Goal: Complete application form

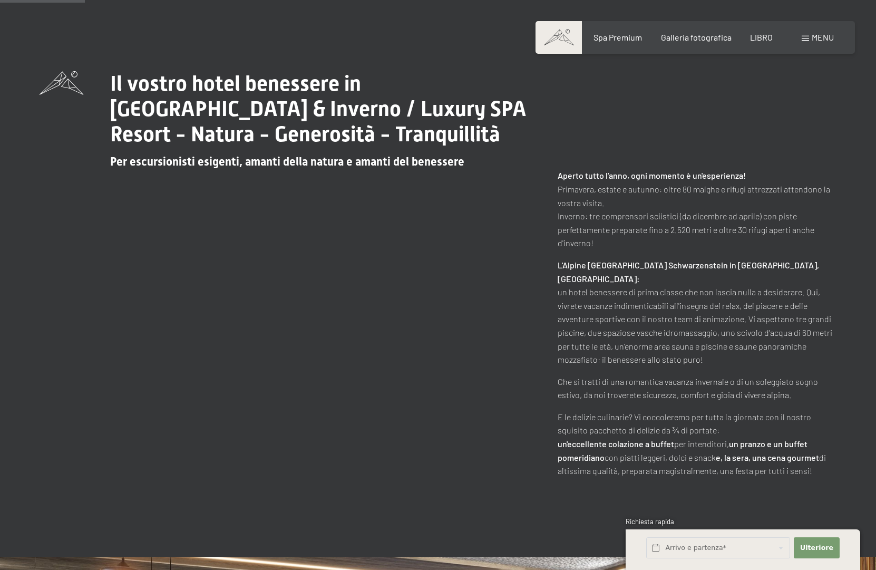
scroll to position [580, 0]
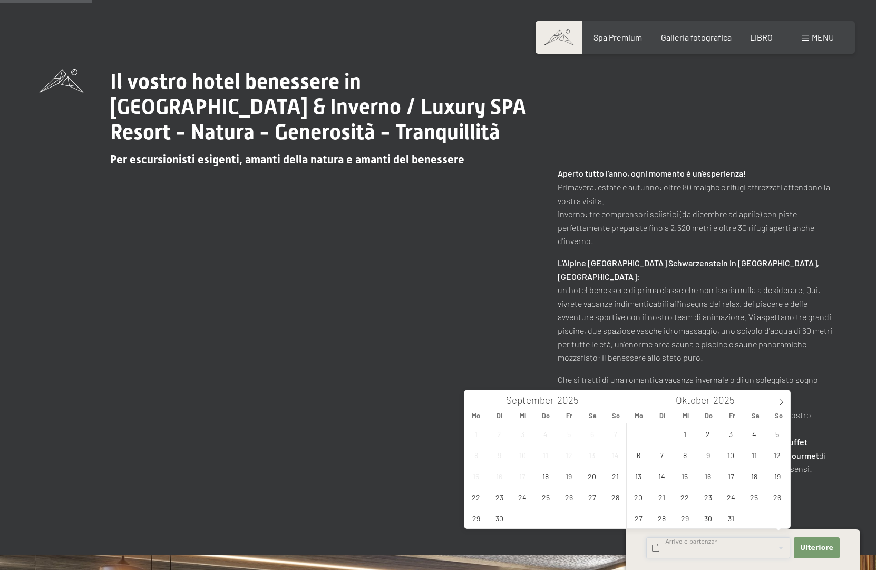
click at [752, 545] on input "text" at bounding box center [718, 548] width 144 height 22
click at [776, 404] on span at bounding box center [782, 399] width 18 height 18
click at [543, 517] on span "30" at bounding box center [546, 518] width 21 height 21
click at [776, 432] on span "2" at bounding box center [777, 433] width 21 height 21
type input "[DATE] - [DATE]"
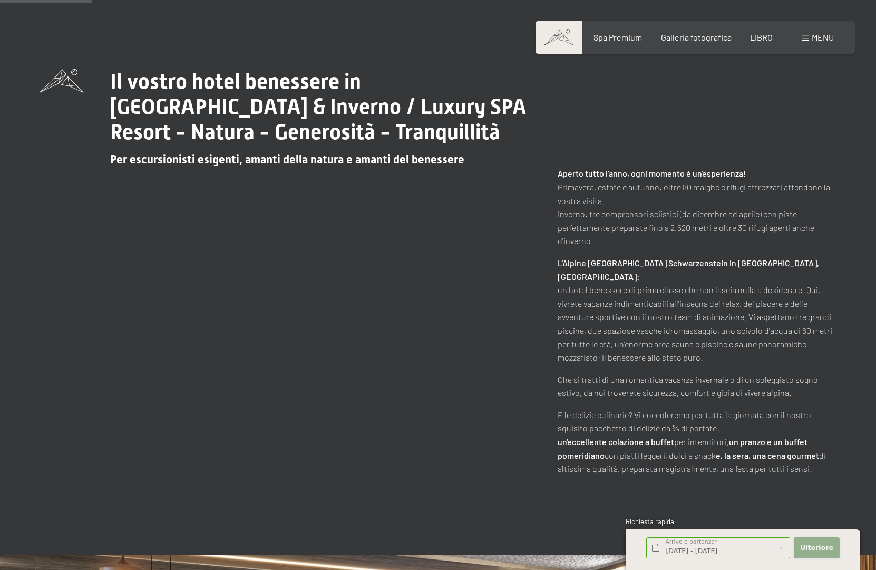
click at [817, 543] on button "Ulteriore Adressfelder ausblenden" at bounding box center [816, 548] width 45 height 22
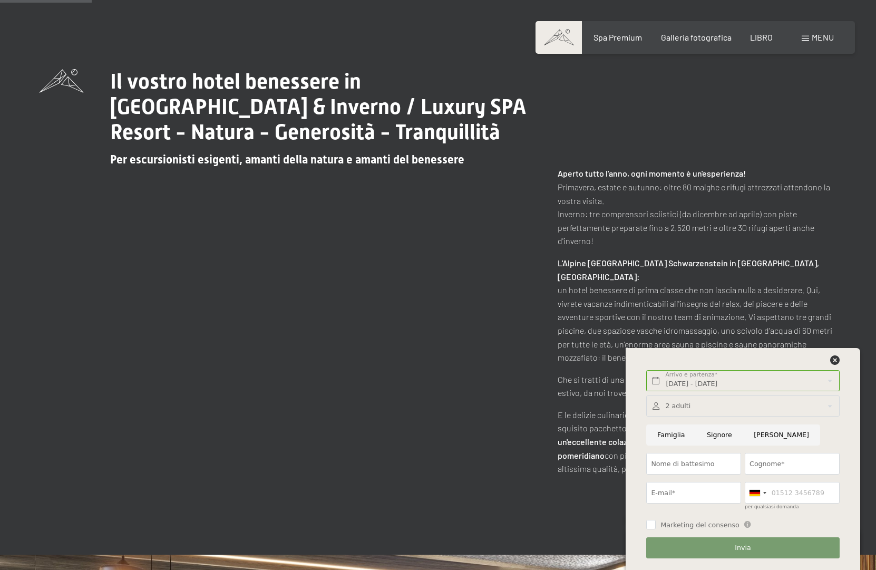
click at [662, 432] on input "Famiglia" at bounding box center [671, 435] width 50 height 22
radio input "true"
click at [698, 464] on input "Nome di battesimo" at bounding box center [693, 464] width 95 height 22
type input "[PERSON_NAME]"
click at [780, 460] on input "Cognome*" at bounding box center [792, 464] width 95 height 22
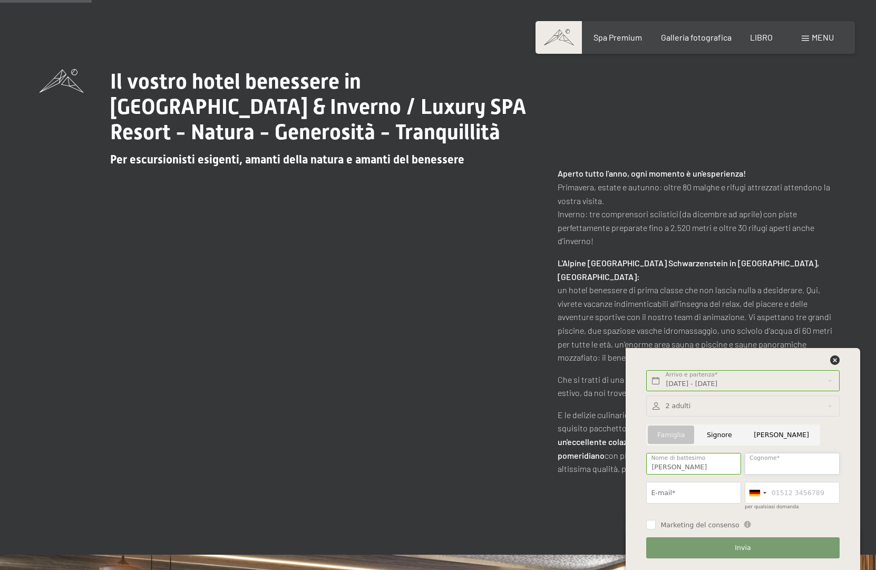
type input "Polonioli"
type input "3343813394"
click at [704, 492] on input "E-mail*" at bounding box center [693, 493] width 95 height 22
type input "[EMAIL_ADDRESS][DOMAIN_NAME]"
click at [763, 492] on div at bounding box center [758, 492] width 24 height 21
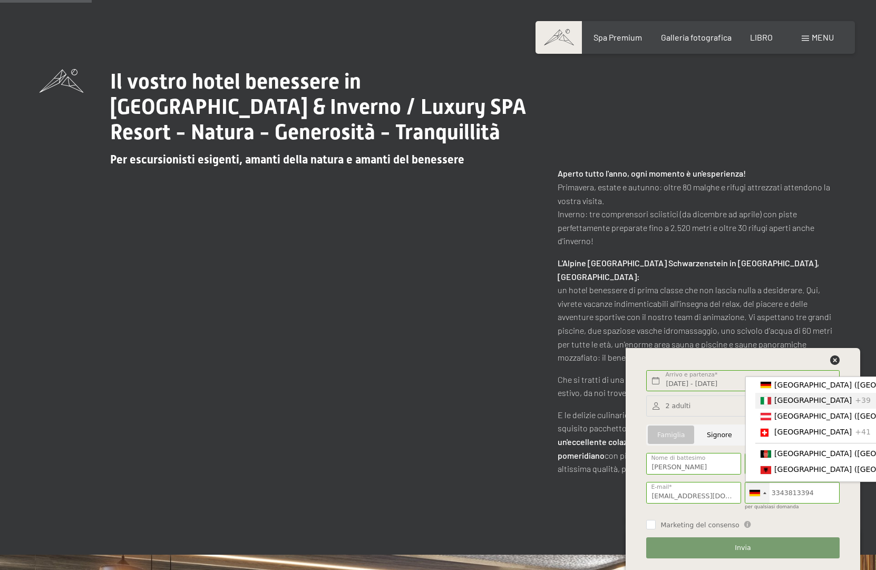
click at [778, 405] on font "[GEOGRAPHIC_DATA]" at bounding box center [814, 401] width 78 height 8
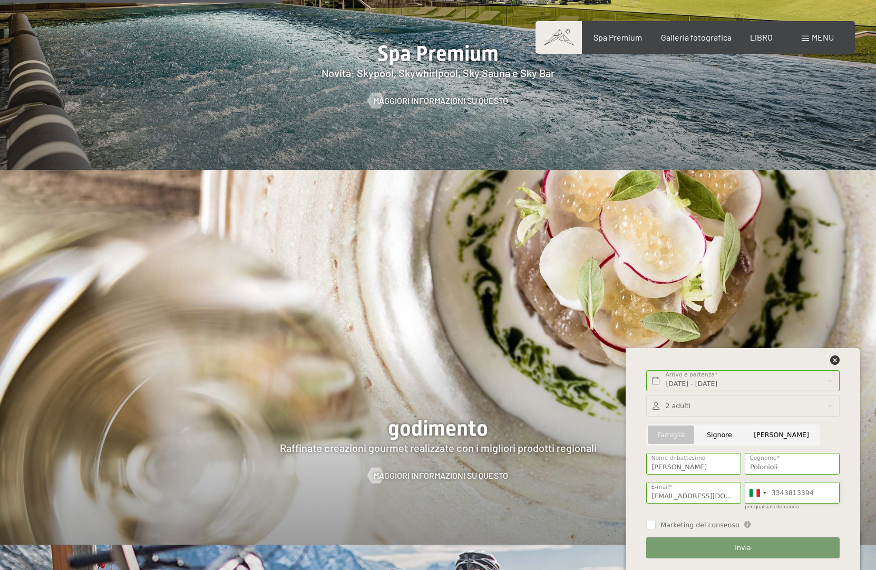
scroll to position [1793, 0]
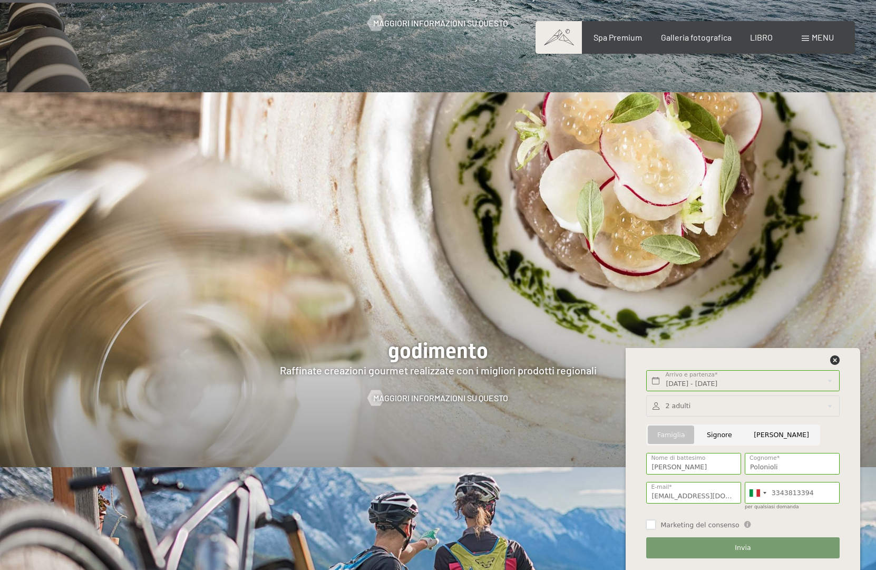
click at [653, 523] on input "Marketing del consenso" at bounding box center [650, 524] width 9 height 9
checkbox input "true"
click at [702, 549] on button "Invia" at bounding box center [742, 548] width 193 height 22
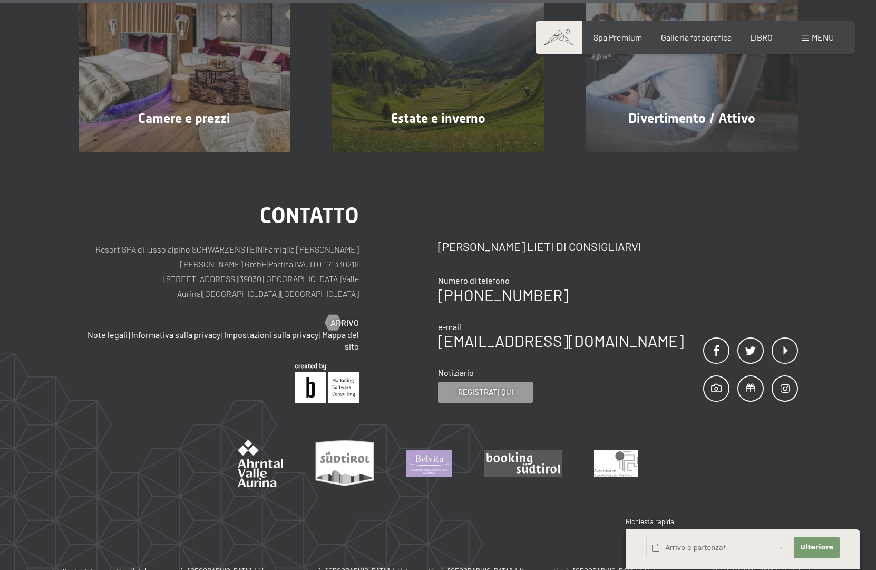
scroll to position [1030, 0]
